Goal: Find contact information: Find contact information

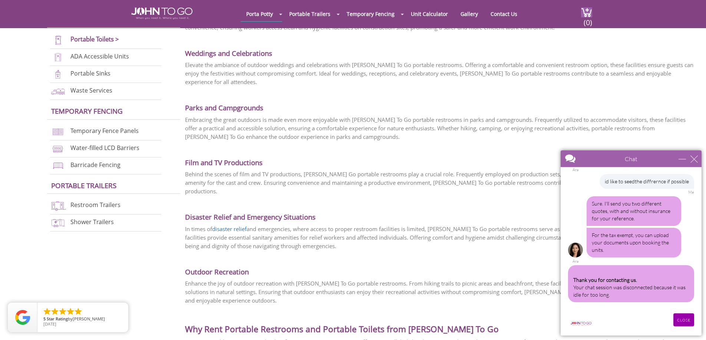
scroll to position [1363, 0]
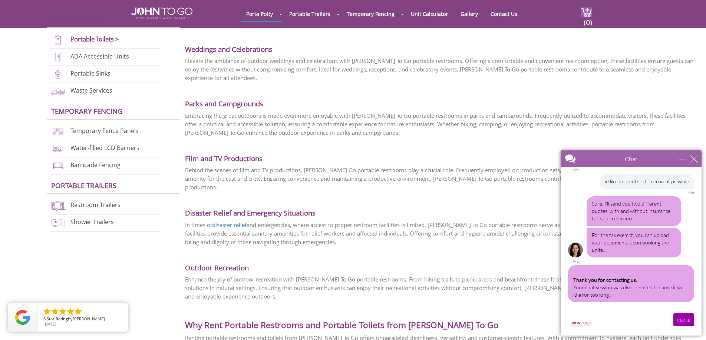
click at [694, 159] on div "close" at bounding box center [693, 158] width 7 height 7
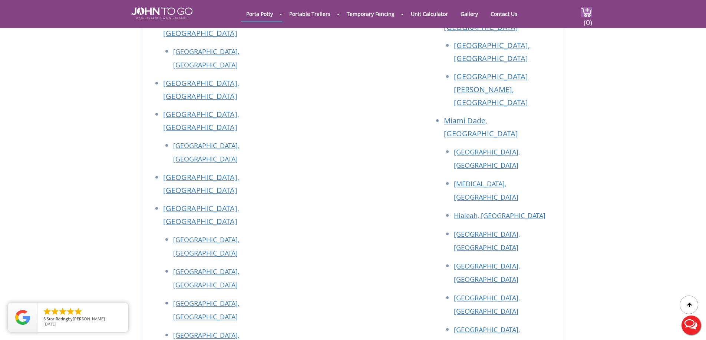
scroll to position [2833, 0]
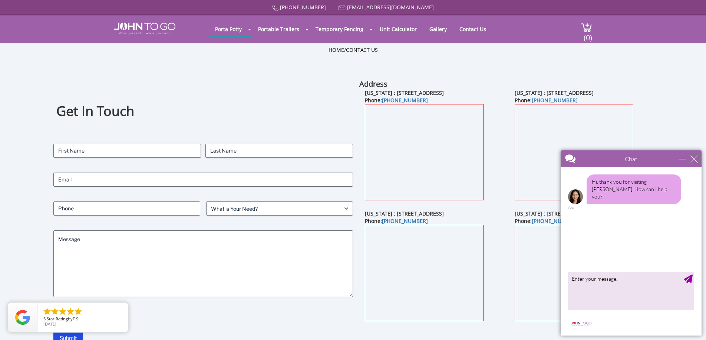
click at [693, 157] on div "close" at bounding box center [693, 158] width 7 height 7
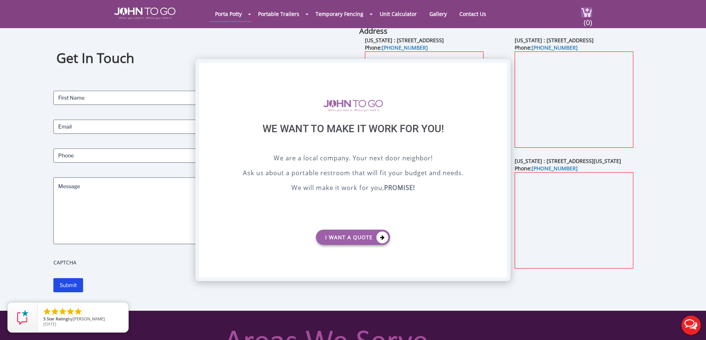
click at [502, 67] on div "X" at bounding box center [500, 69] width 11 height 13
